Goal: Use online tool/utility: Utilize a website feature to perform a specific function

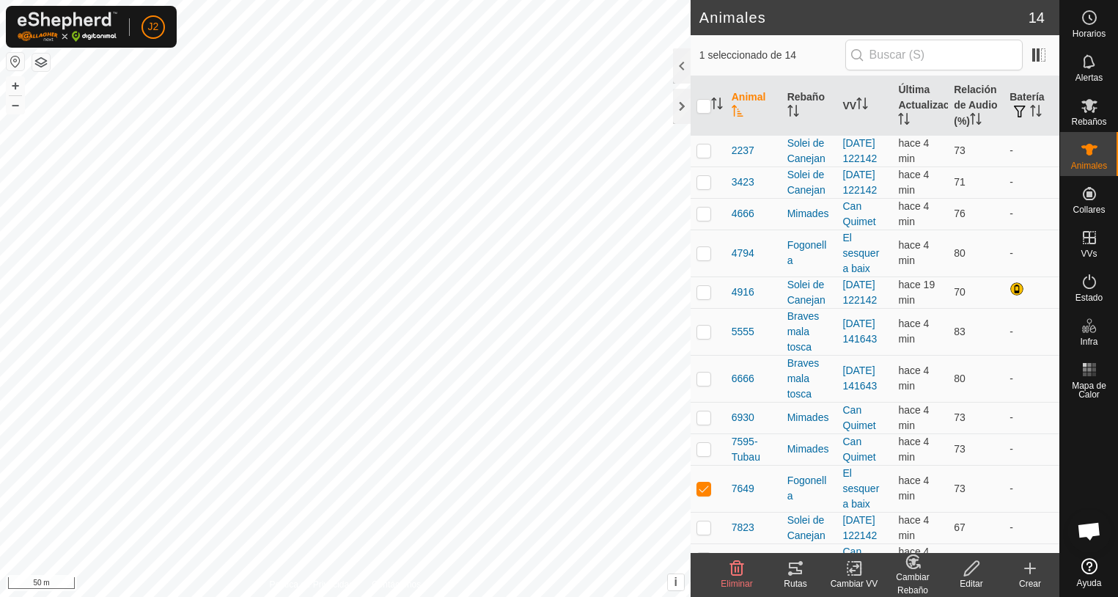
click at [795, 564] on icon at bounding box center [795, 568] width 18 height 18
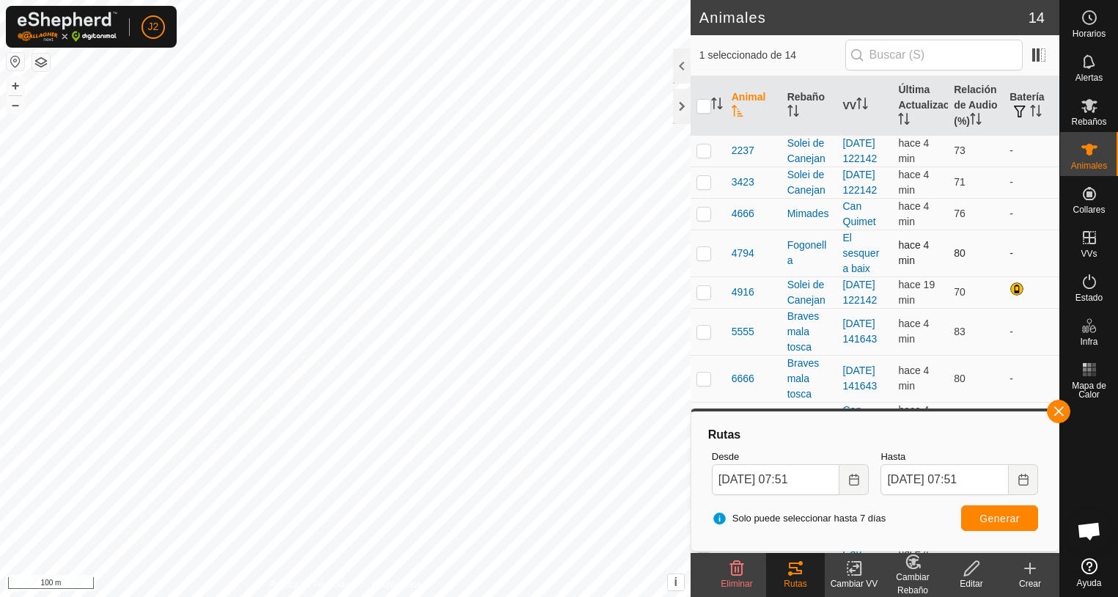
click at [706, 259] on p-checkbox at bounding box center [703, 253] width 15 height 12
click at [998, 516] on span "Generar" at bounding box center [999, 518] width 40 height 12
click at [682, 114] on div at bounding box center [682, 106] width 18 height 35
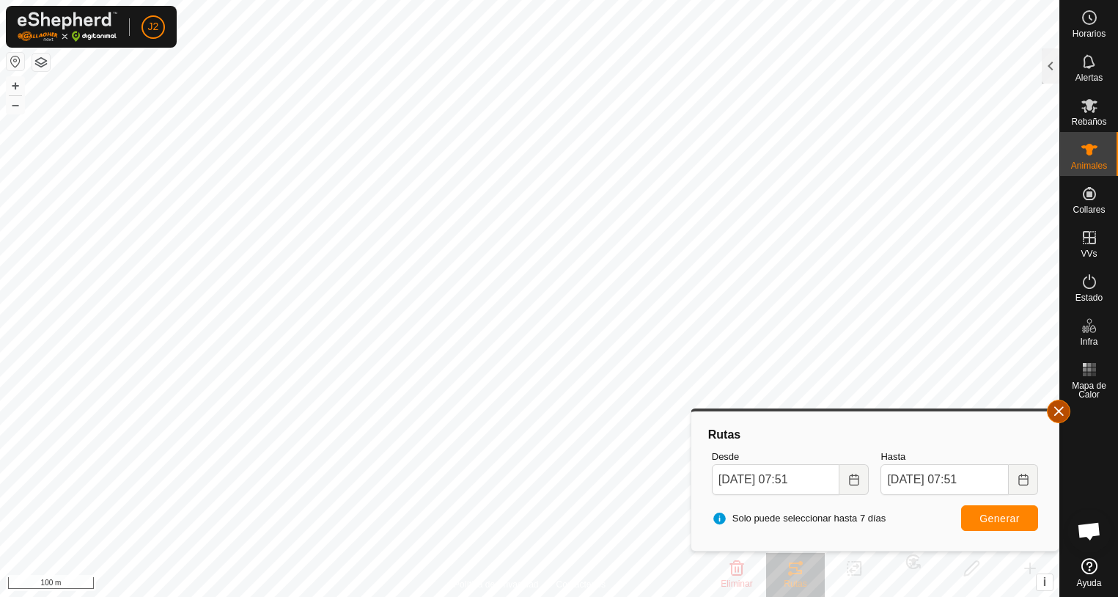
click at [1058, 402] on button "button" at bounding box center [1058, 410] width 23 height 23
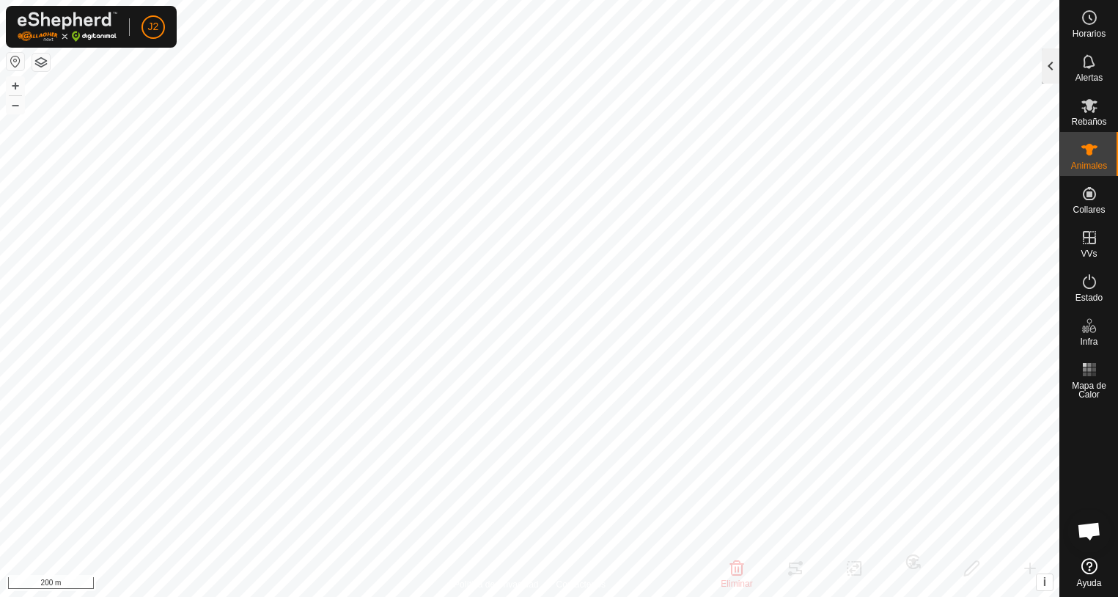
click at [1044, 76] on div at bounding box center [1050, 65] width 18 height 35
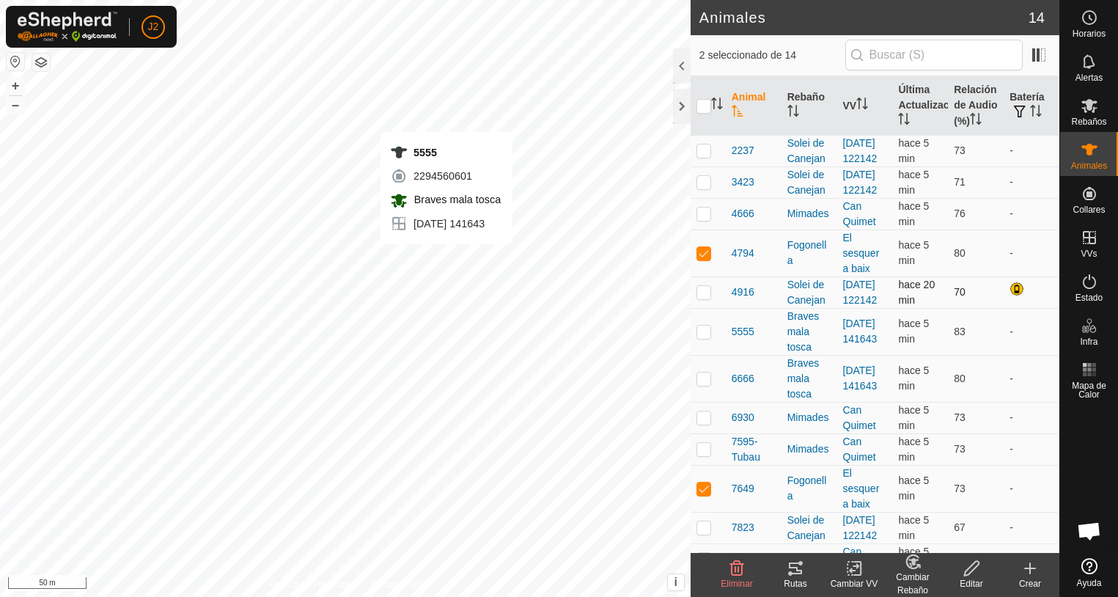
checkbox input "false"
checkbox input "true"
checkbox input "false"
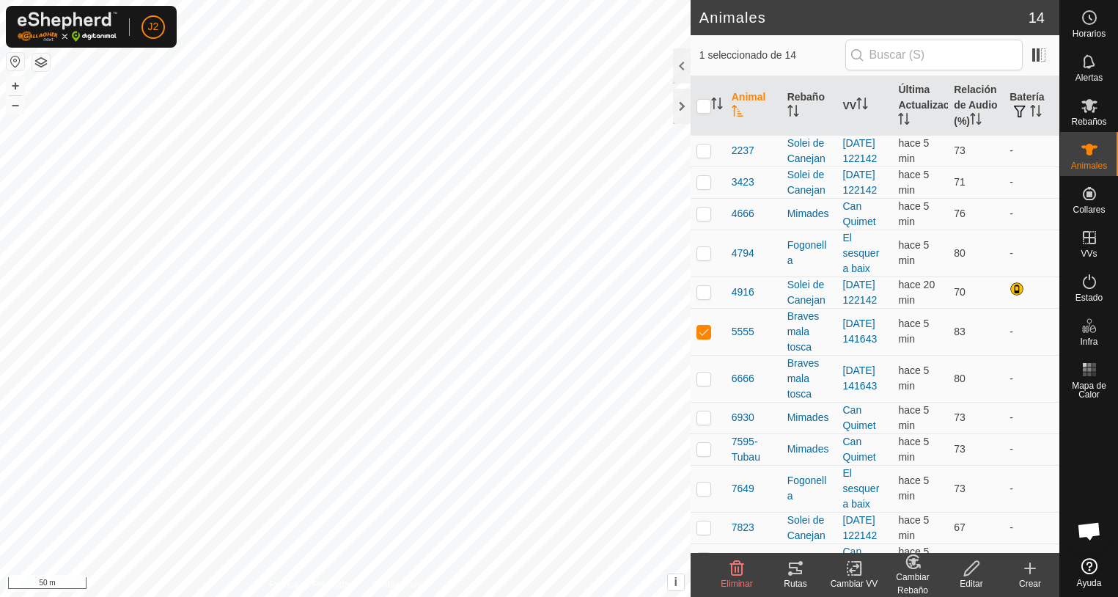
click at [800, 573] on icon at bounding box center [795, 568] width 13 height 12
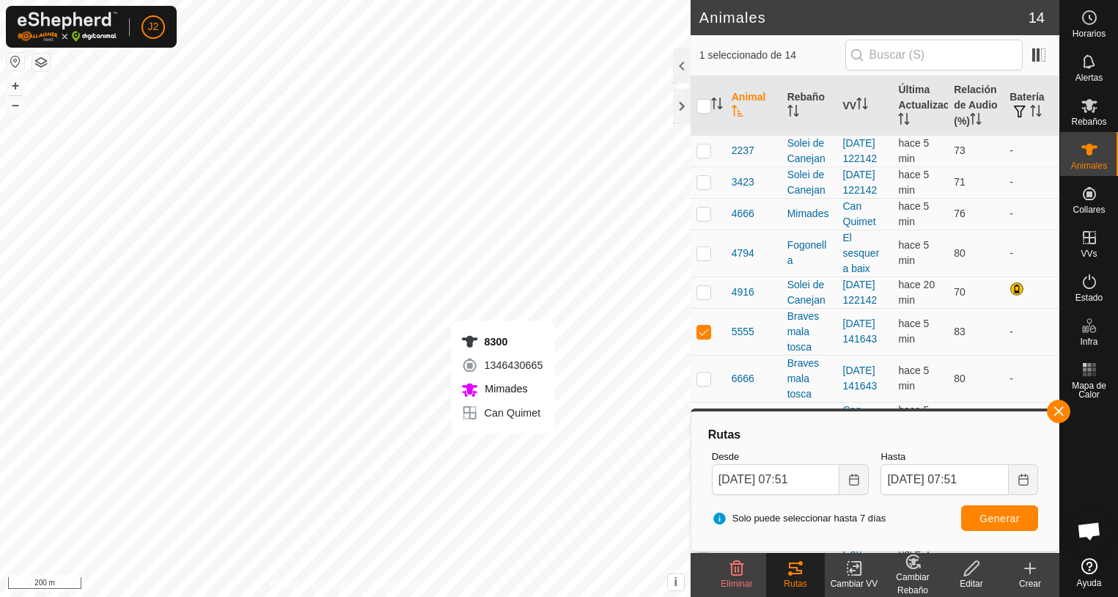
checkbox input "false"
checkbox input "true"
click at [800, 572] on icon at bounding box center [795, 568] width 13 height 12
click at [796, 572] on icon at bounding box center [795, 568] width 18 height 18
click at [1028, 523] on button "Generar" at bounding box center [999, 518] width 77 height 26
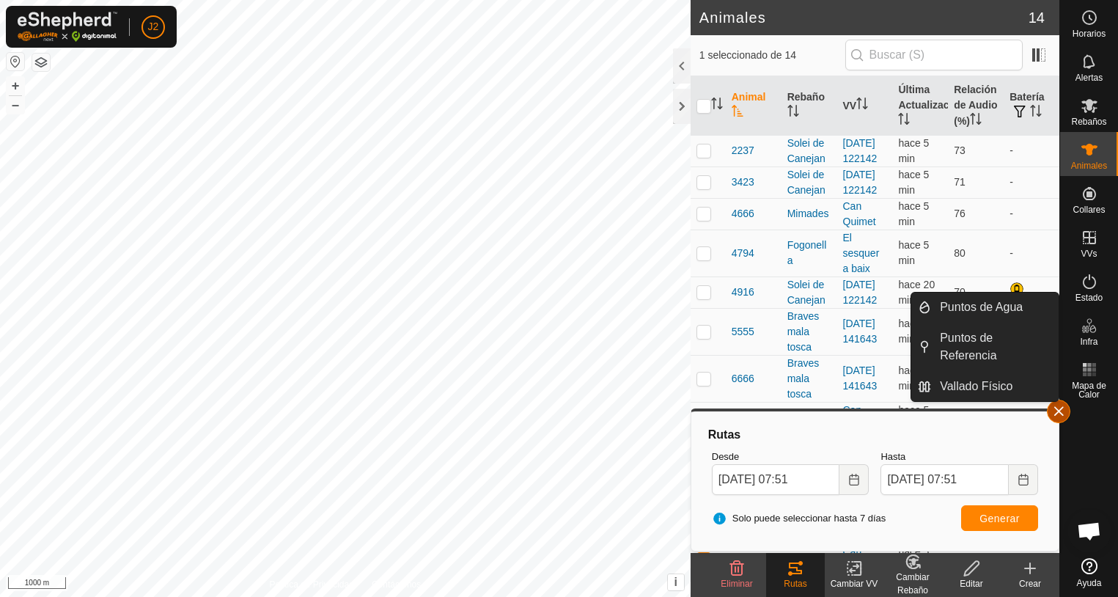
click at [1057, 413] on button "button" at bounding box center [1058, 410] width 23 height 23
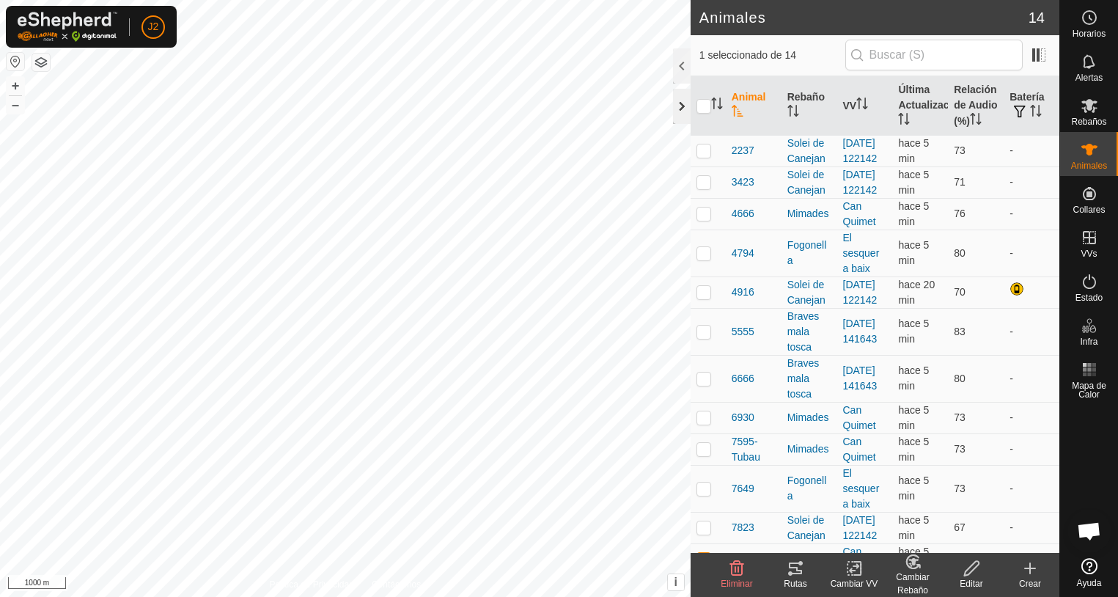
click at [675, 108] on div at bounding box center [682, 106] width 18 height 35
